Goal: Information Seeking & Learning: Learn about a topic

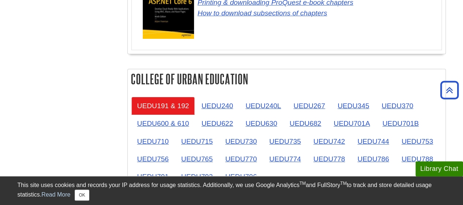
scroll to position [1171, 0]
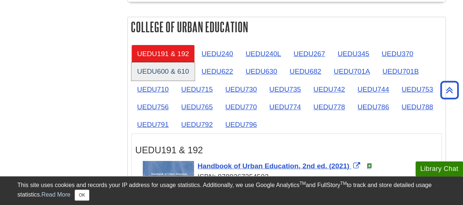
click at [189, 65] on link "UEDU600 & 610" at bounding box center [163, 71] width 64 height 18
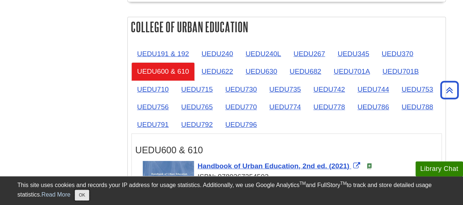
click at [86, 194] on button "OK" at bounding box center [82, 194] width 14 height 11
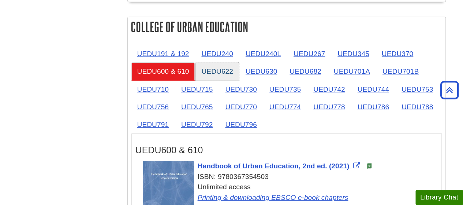
click at [218, 69] on link "UEDU622" at bounding box center [216, 71] width 43 height 18
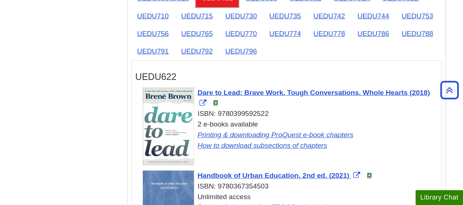
scroll to position [1135, 0]
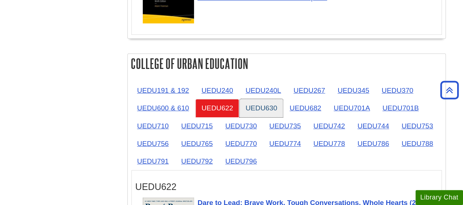
click at [264, 104] on link "UEDU630" at bounding box center [261, 108] width 43 height 18
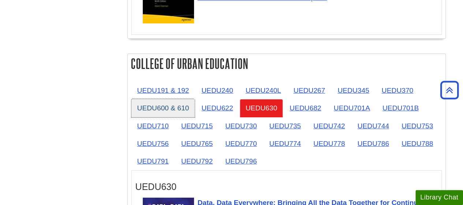
click at [182, 105] on link "UEDU600 & 610" at bounding box center [163, 108] width 64 height 18
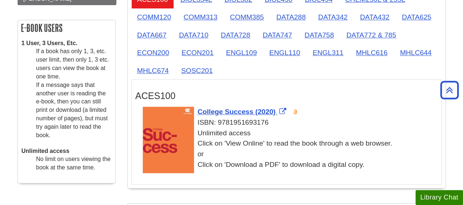
scroll to position [0, 0]
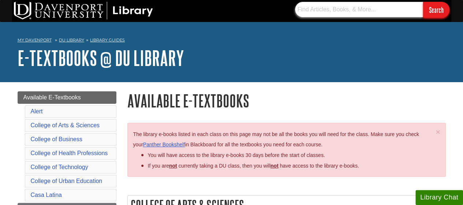
click at [336, 12] on input "text" at bounding box center [359, 9] width 128 height 15
click at [309, 14] on input "text" at bounding box center [359, 9] width 128 height 15
paste input "Introduction to Teaching: Becoming a Professional"
type input "Introduction to Teaching: Becoming a Professional"
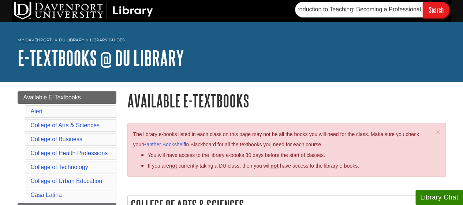
click at [433, 15] on input "Search" at bounding box center [436, 10] width 26 height 16
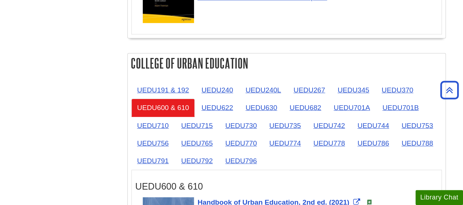
scroll to position [1171, 0]
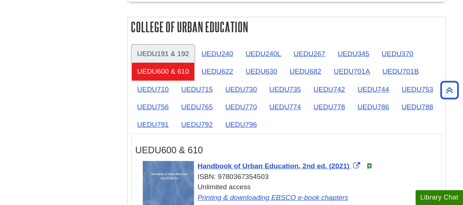
click at [149, 45] on link "UEDU191 & 192" at bounding box center [163, 54] width 64 height 18
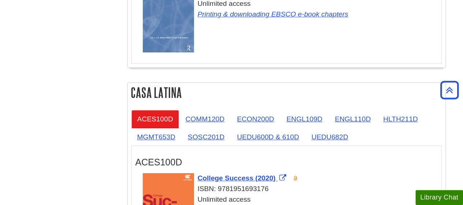
scroll to position [1208, 0]
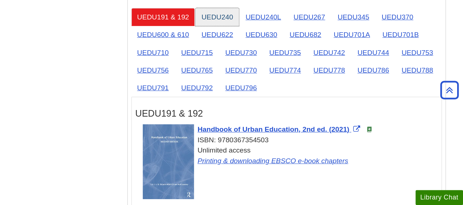
click at [214, 12] on link "UEDU240" at bounding box center [216, 17] width 43 height 18
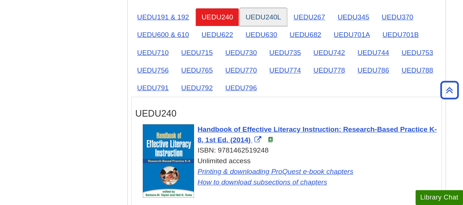
click at [254, 11] on link "UEDU240L" at bounding box center [263, 17] width 47 height 18
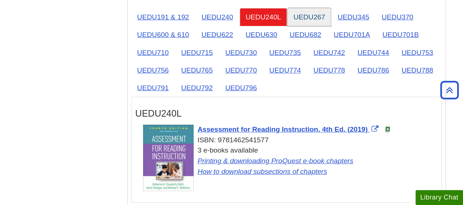
click at [302, 8] on link "UEDU267" at bounding box center [309, 17] width 43 height 18
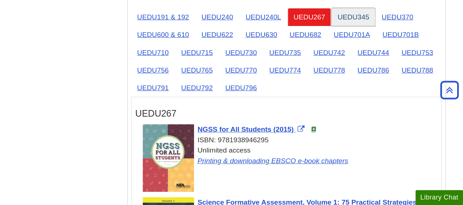
click at [358, 12] on link "UEDU345" at bounding box center [353, 17] width 43 height 18
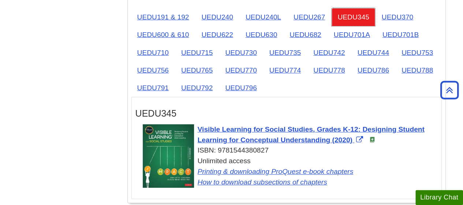
click at [358, 12] on link "UEDU345" at bounding box center [353, 17] width 43 height 18
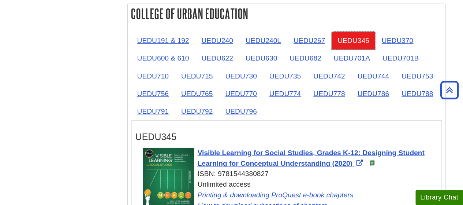
scroll to position [1171, 0]
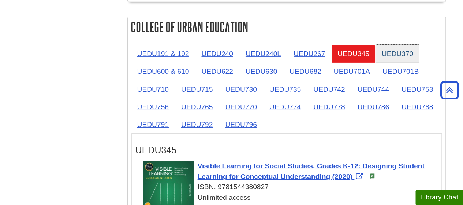
click at [383, 45] on link "UEDU370" at bounding box center [397, 54] width 43 height 18
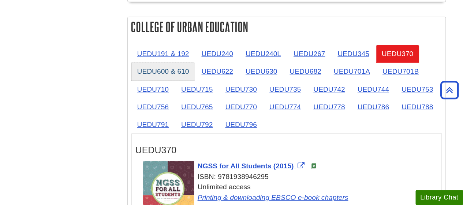
click at [158, 62] on link "UEDU600 & 610" at bounding box center [163, 71] width 64 height 18
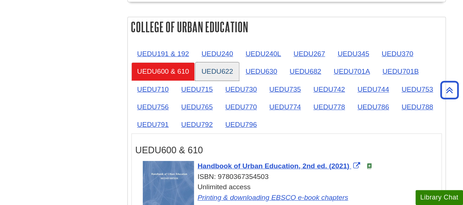
click at [205, 68] on link "UEDU622" at bounding box center [216, 71] width 43 height 18
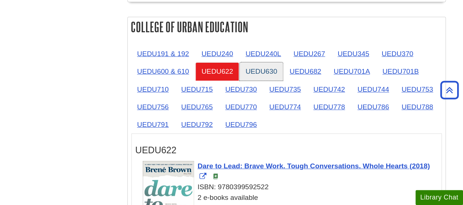
click at [277, 64] on link "UEDU630" at bounding box center [261, 71] width 43 height 18
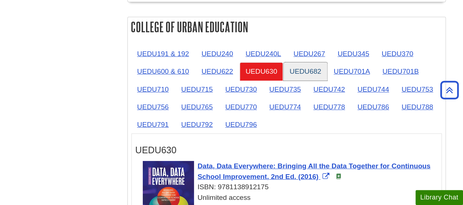
click at [294, 63] on link "UEDU682" at bounding box center [305, 71] width 43 height 18
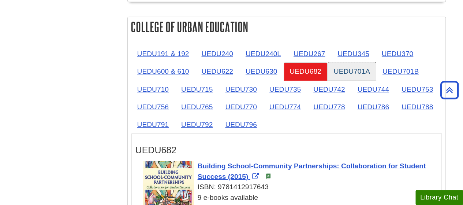
click at [339, 63] on link "UEDU701A" at bounding box center [352, 71] width 48 height 18
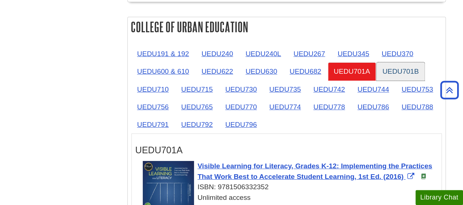
click at [394, 65] on link "UEDU701B" at bounding box center [401, 71] width 48 height 18
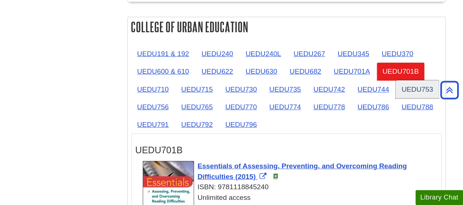
click at [410, 81] on link "UEDU753" at bounding box center [417, 89] width 43 height 18
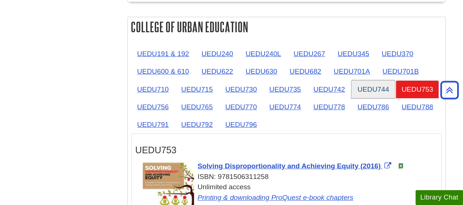
click at [364, 85] on link "UEDU744" at bounding box center [372, 89] width 43 height 18
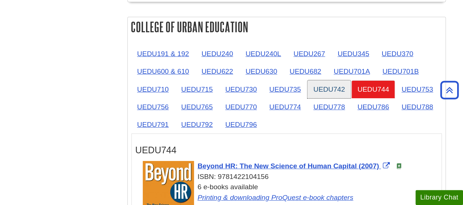
click at [318, 87] on link "UEDU742" at bounding box center [328, 89] width 43 height 18
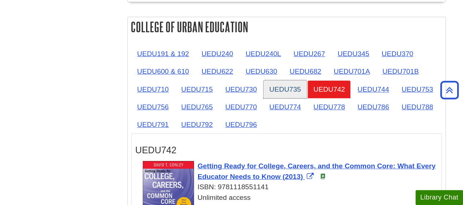
click at [275, 87] on link "UEDU735" at bounding box center [285, 89] width 43 height 18
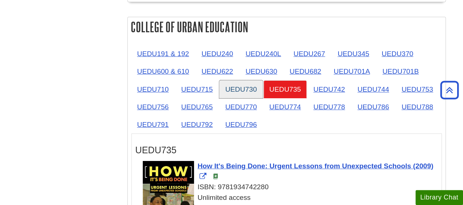
click at [242, 85] on link "UEDU730" at bounding box center [240, 89] width 43 height 18
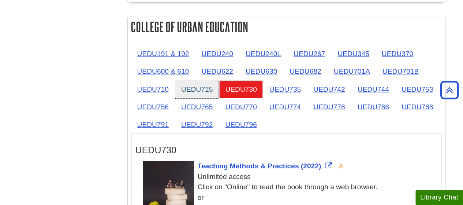
click at [196, 81] on link "UEDU715" at bounding box center [196, 89] width 43 height 18
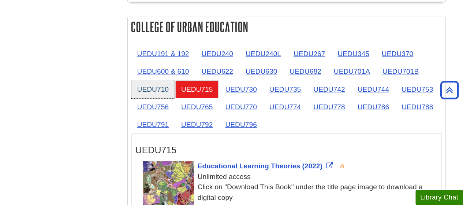
click at [145, 80] on link "UEDU710" at bounding box center [152, 89] width 43 height 18
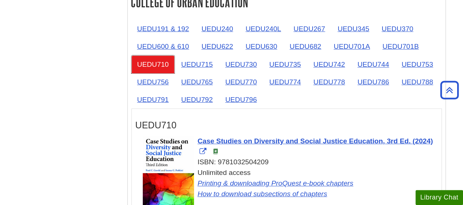
scroll to position [1208, 0]
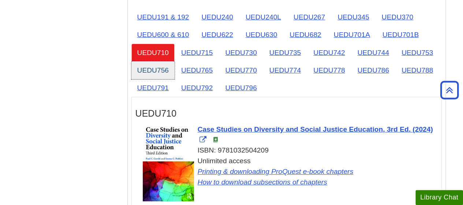
click at [146, 62] on link "UEDU756" at bounding box center [152, 70] width 43 height 18
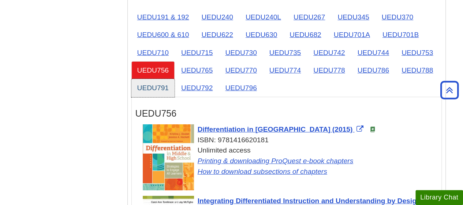
click at [146, 83] on link "UEDU791" at bounding box center [152, 88] width 43 height 18
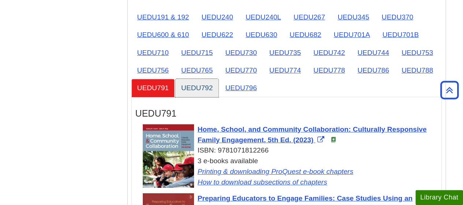
click at [211, 86] on link "UEDU792" at bounding box center [196, 88] width 43 height 18
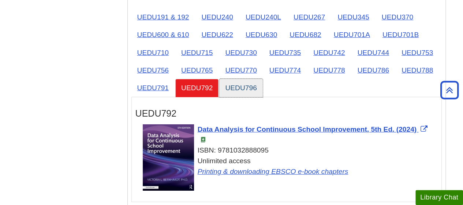
click at [242, 79] on link "UEDU796" at bounding box center [240, 88] width 43 height 18
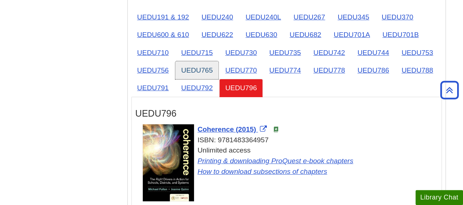
click at [202, 64] on link "UEDU765" at bounding box center [196, 70] width 43 height 18
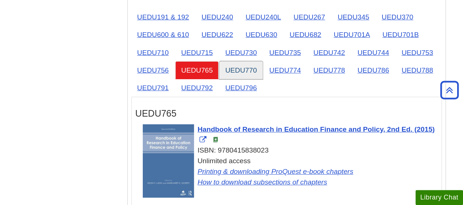
click at [243, 61] on link "UEDU770" at bounding box center [240, 70] width 43 height 18
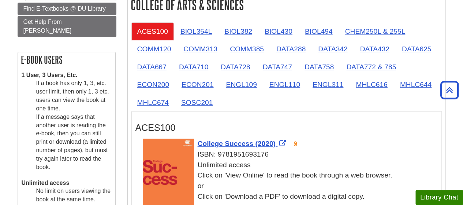
scroll to position [0, 0]
